Goal: Transaction & Acquisition: Purchase product/service

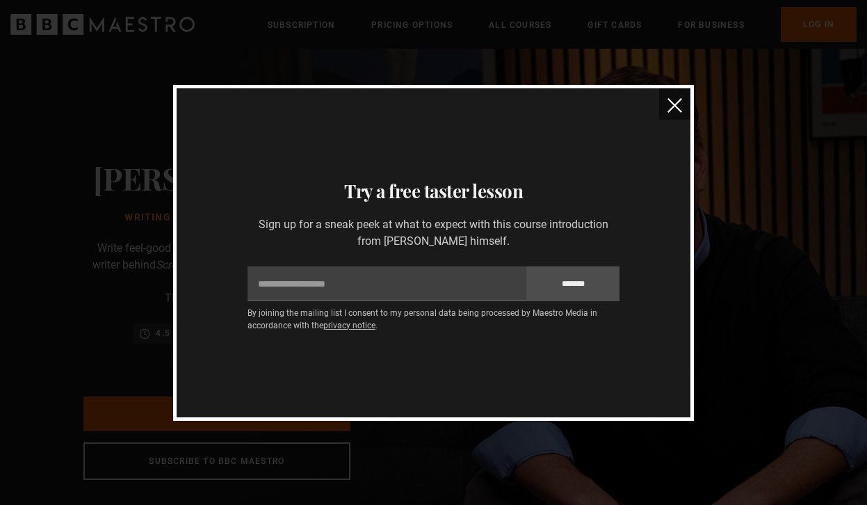
click at [679, 109] on img "close" at bounding box center [675, 105] width 15 height 15
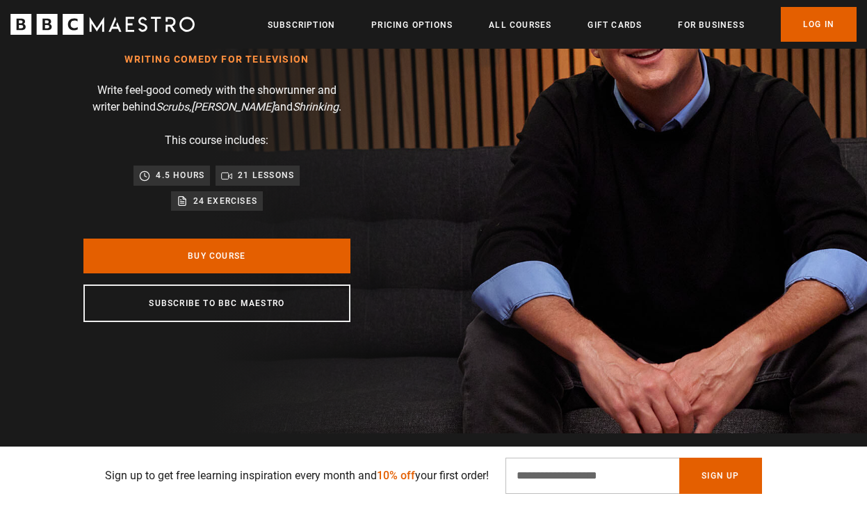
scroll to position [201, 0]
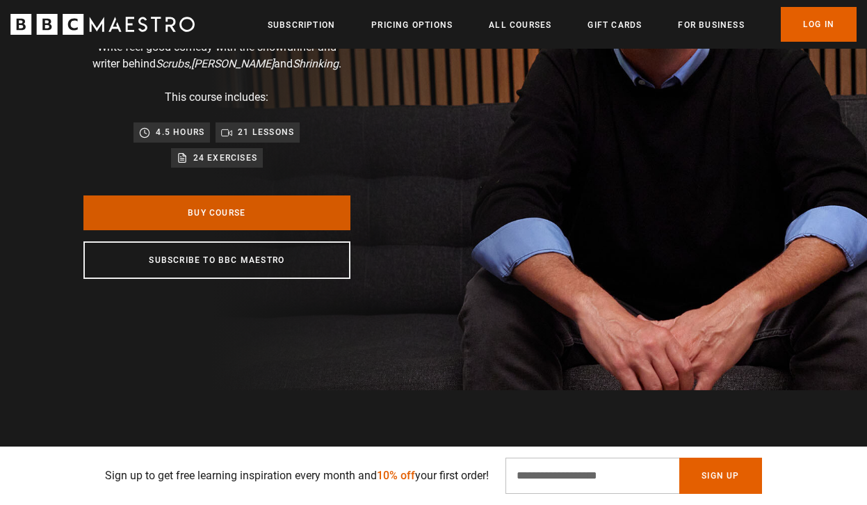
click at [266, 202] on link "Buy Course" at bounding box center [216, 212] width 267 height 35
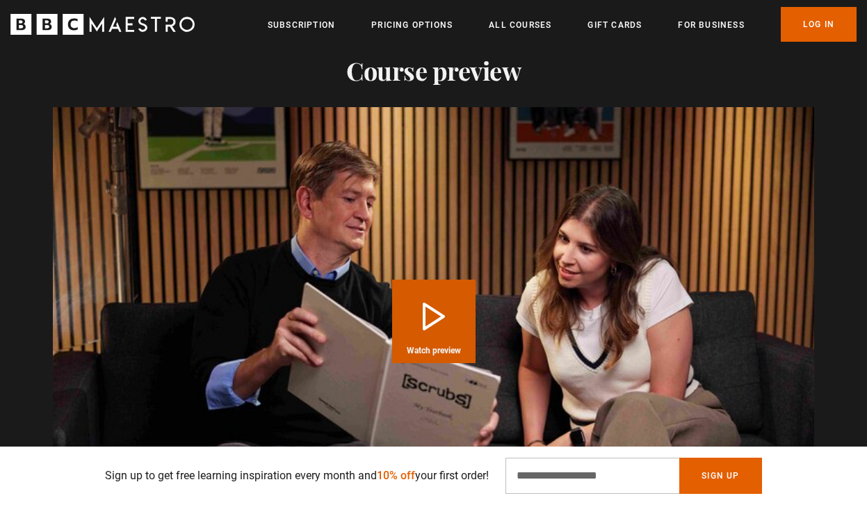
click at [433, 316] on button "Play Course overview for Writing Comedy for Television with [PERSON_NAME] Watch…" at bounding box center [433, 321] width 83 height 83
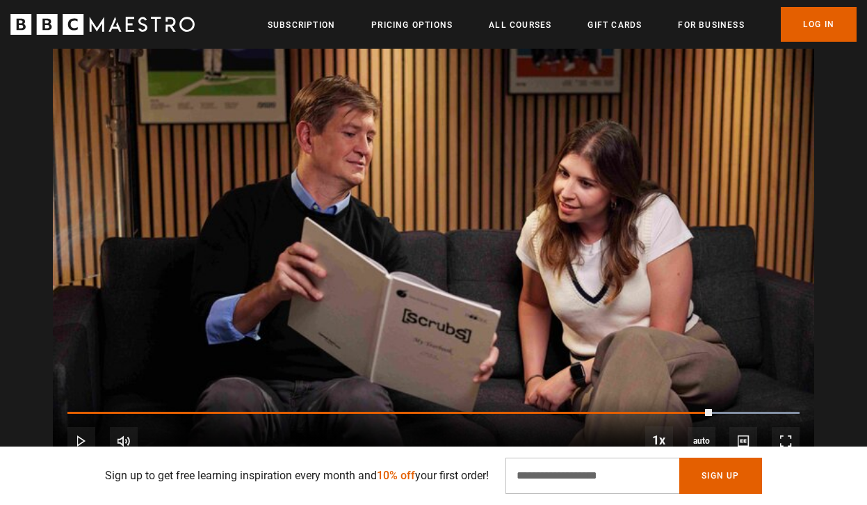
scroll to position [0, 2418]
